Goal: Task Accomplishment & Management: Complete application form

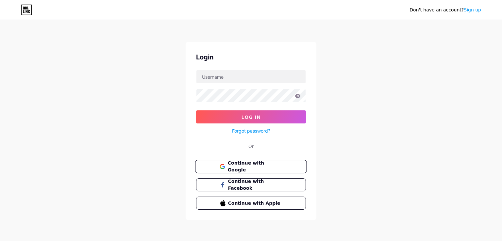
click at [246, 160] on button "Continue with Google" at bounding box center [251, 166] width 112 height 13
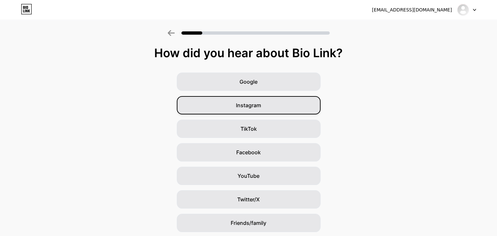
click at [252, 97] on div "Instagram" at bounding box center [249, 105] width 144 height 18
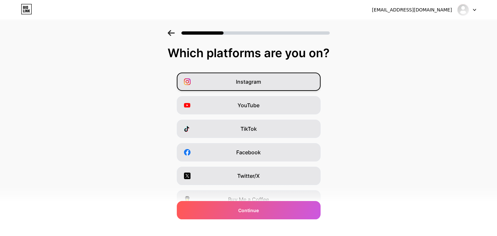
click at [264, 77] on div "Instagram" at bounding box center [249, 82] width 144 height 18
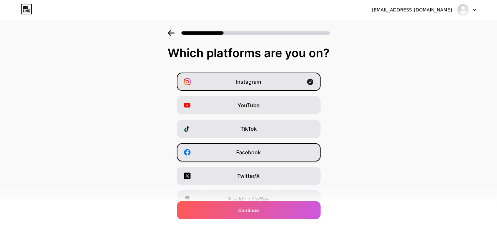
drag, startPoint x: 257, startPoint y: 144, endPoint x: 258, endPoint y: 149, distance: 5.3
click at [257, 145] on div "Facebook" at bounding box center [249, 152] width 144 height 18
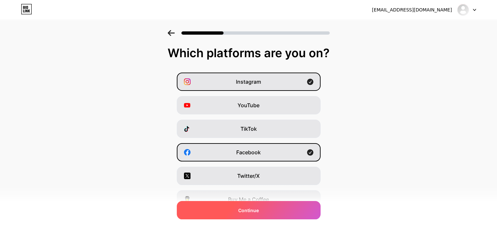
click at [257, 212] on span "Continue" at bounding box center [248, 210] width 21 height 7
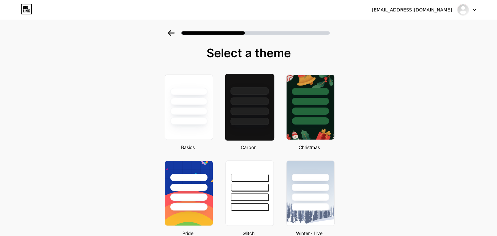
click at [242, 116] on div at bounding box center [249, 99] width 49 height 51
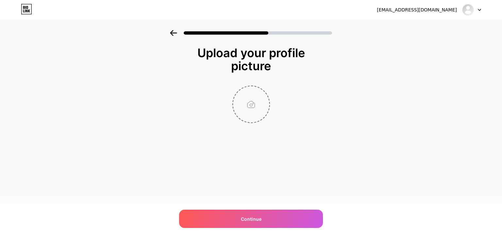
click at [251, 101] on input "file" at bounding box center [251, 104] width 36 height 36
type input "C:\fakepath\WAYWORKS IG PHOTO.png"
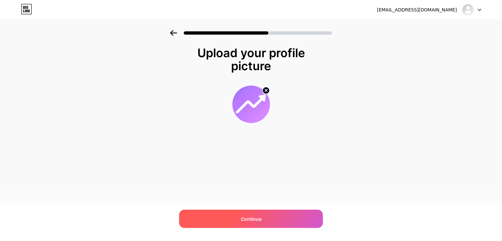
click at [263, 218] on div "Continue" at bounding box center [251, 219] width 144 height 18
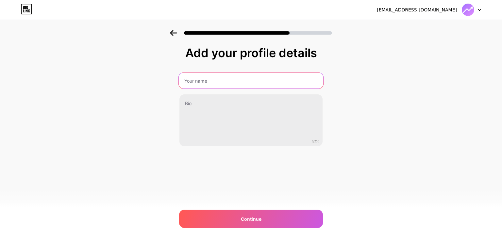
click at [206, 82] on input "text" at bounding box center [251, 81] width 145 height 16
click at [196, 81] on input "Wayworks" at bounding box center [251, 81] width 145 height 16
type input "WayWorks"
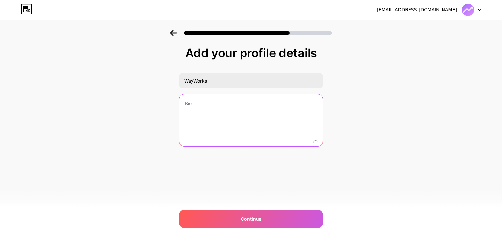
click at [207, 106] on textarea at bounding box center [251, 121] width 143 height 53
paste textarea "Votre allié comptable digital pour travailleurs autonomes. Zéro oubli, zéro per…"
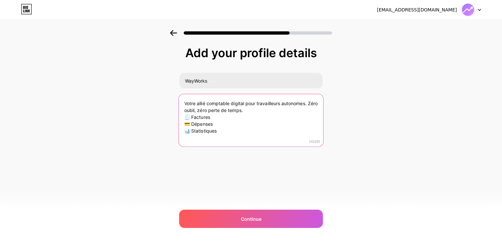
click at [186, 114] on textarea "Votre allié comptable digital pour travailleurs autonomes. Zéro oubli, zéro per…" at bounding box center [251, 120] width 145 height 53
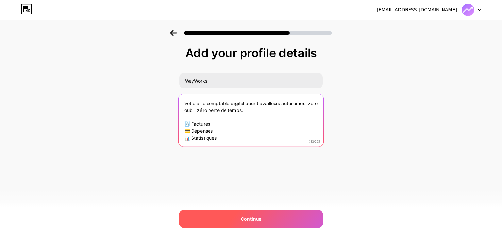
type textarea "Votre allié comptable digital pour travailleurs autonomes. Zéro oubli, zéro per…"
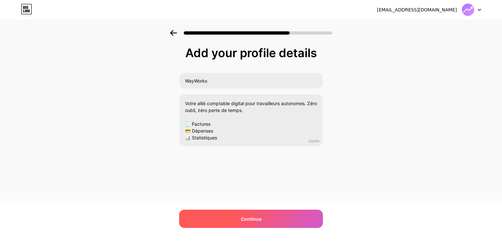
click at [261, 215] on div "Continue" at bounding box center [251, 219] width 144 height 18
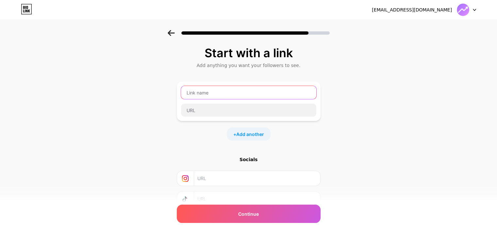
click at [206, 87] on input "text" at bounding box center [248, 92] width 135 height 13
paste input "[URL][DOMAIN_NAME]"
type input "[URL][DOMAIN_NAME]"
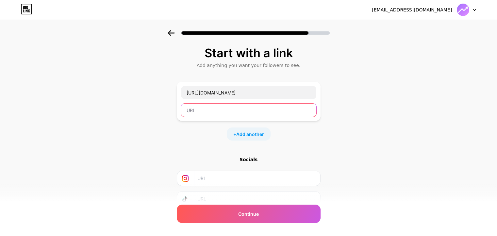
click at [240, 112] on input "text" at bounding box center [248, 110] width 135 height 13
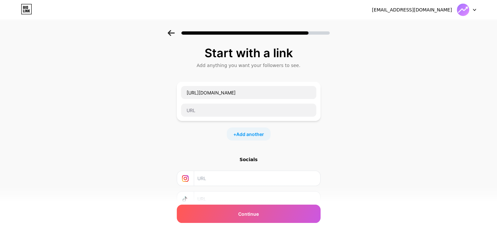
click at [297, 133] on div "+ Add another" at bounding box center [249, 134] width 144 height 13
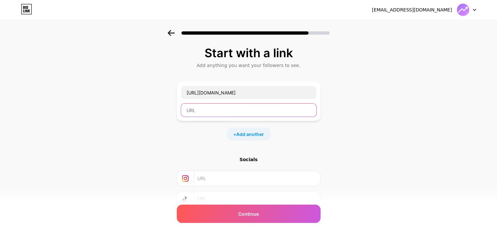
click at [213, 111] on input "text" at bounding box center [248, 110] width 135 height 13
paste input "[URL][DOMAIN_NAME]"
type input "[URL][DOMAIN_NAME]"
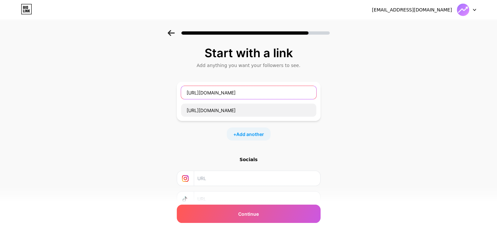
click at [255, 89] on input "[URL][DOMAIN_NAME]" at bounding box center [248, 92] width 135 height 13
drag, startPoint x: 255, startPoint y: 89, endPoint x: 23, endPoint y: 64, distance: 233.5
click at [23, 64] on div "Start with a link Add anything you want your followers to see. [URL][DOMAIN_NAM…" at bounding box center [248, 145] width 497 height 230
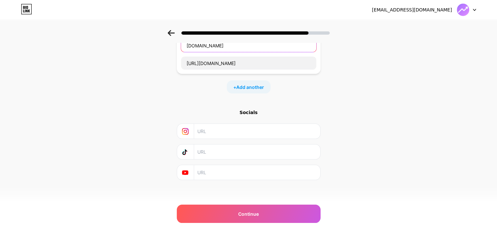
scroll to position [49, 0]
type input "[DOMAIN_NAME]"
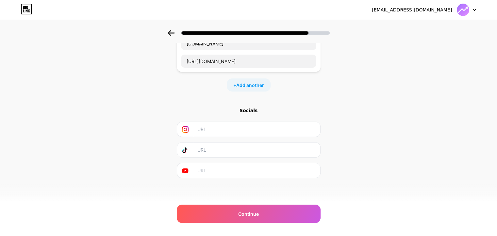
click at [232, 127] on input "text" at bounding box center [257, 129] width 119 height 15
paste input "[URL][DOMAIN_NAME][DOMAIN_NAME]"
type input "[URL][DOMAIN_NAME][DOMAIN_NAME]"
click at [205, 150] on input "text" at bounding box center [257, 150] width 119 height 15
click at [187, 149] on icon at bounding box center [185, 151] width 4 height 4
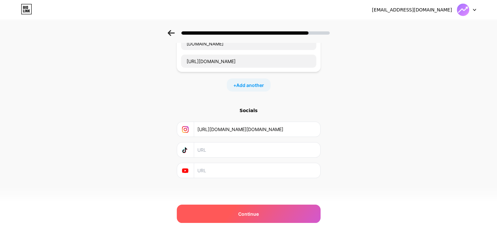
click at [248, 210] on div "Continue" at bounding box center [249, 214] width 144 height 18
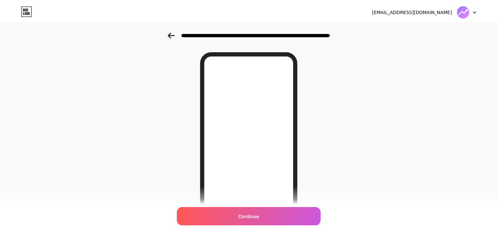
scroll to position [0, 0]
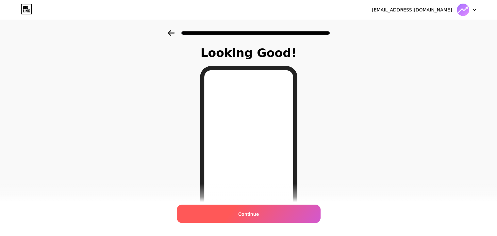
click at [267, 211] on div "Continue" at bounding box center [249, 214] width 144 height 18
